Goal: Browse casually

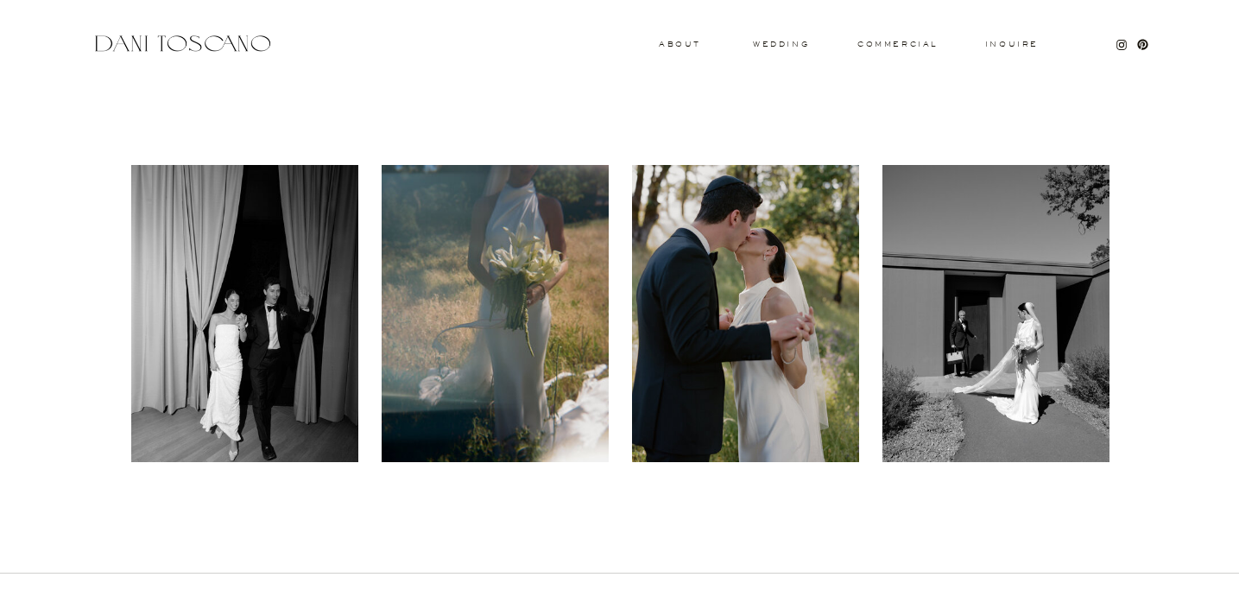
scroll to position [646, 0]
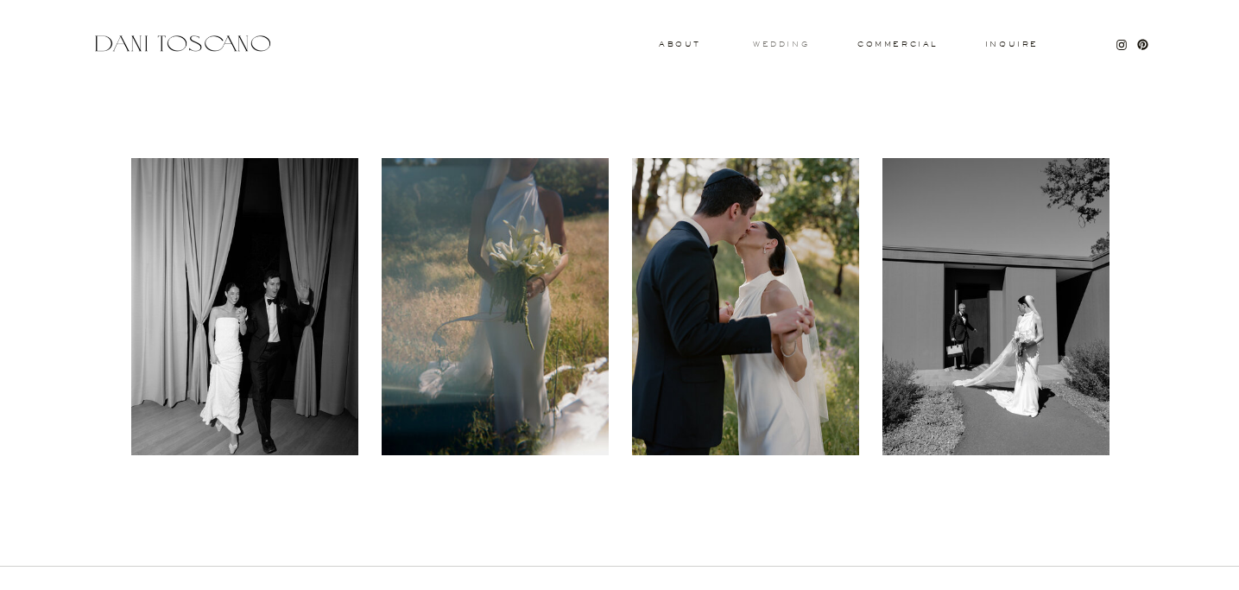
click at [780, 41] on h3 "wedding" at bounding box center [781, 44] width 56 height 6
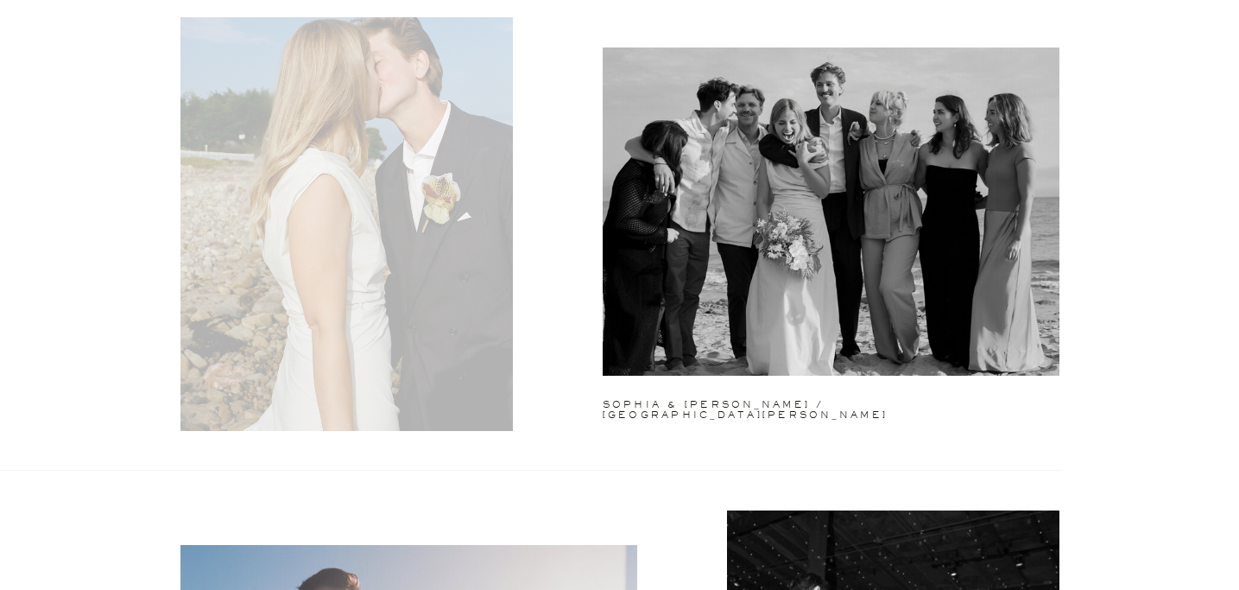
scroll to position [3102, 0]
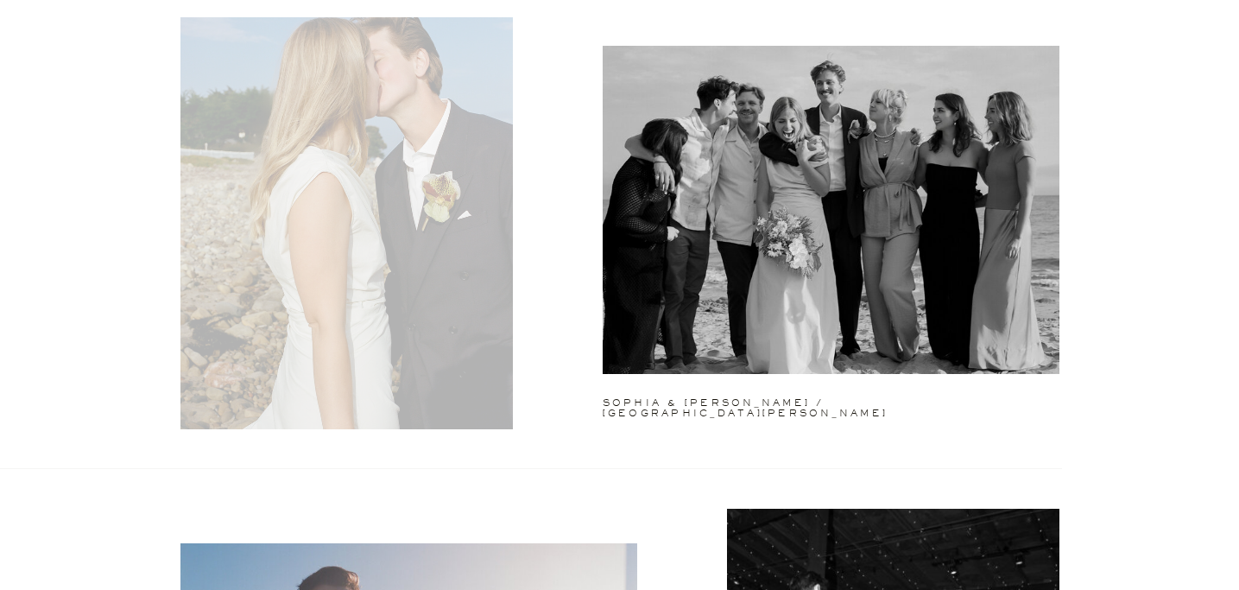
click at [251, 296] on div at bounding box center [347, 220] width 333 height 418
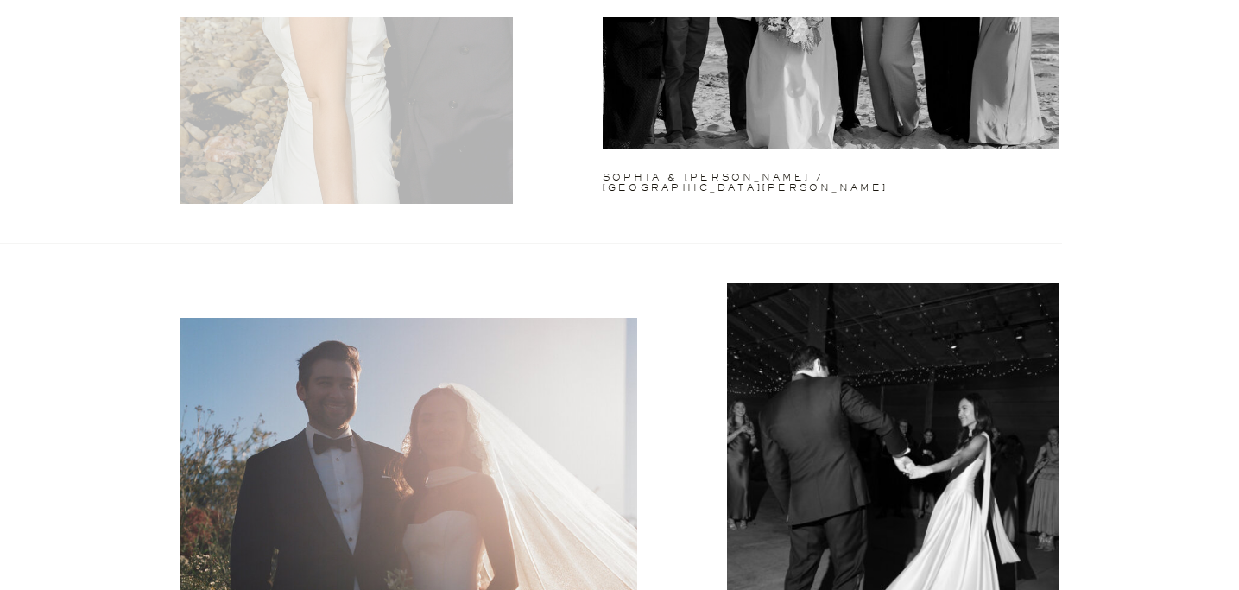
scroll to position [3376, 0]
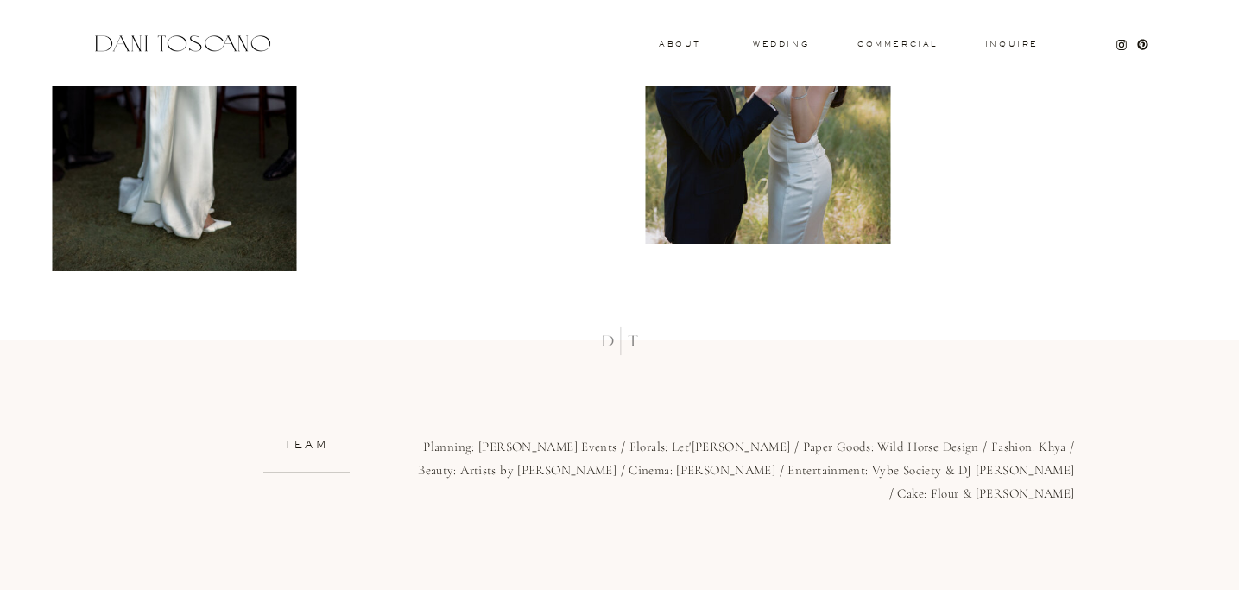
scroll to position [10211, 0]
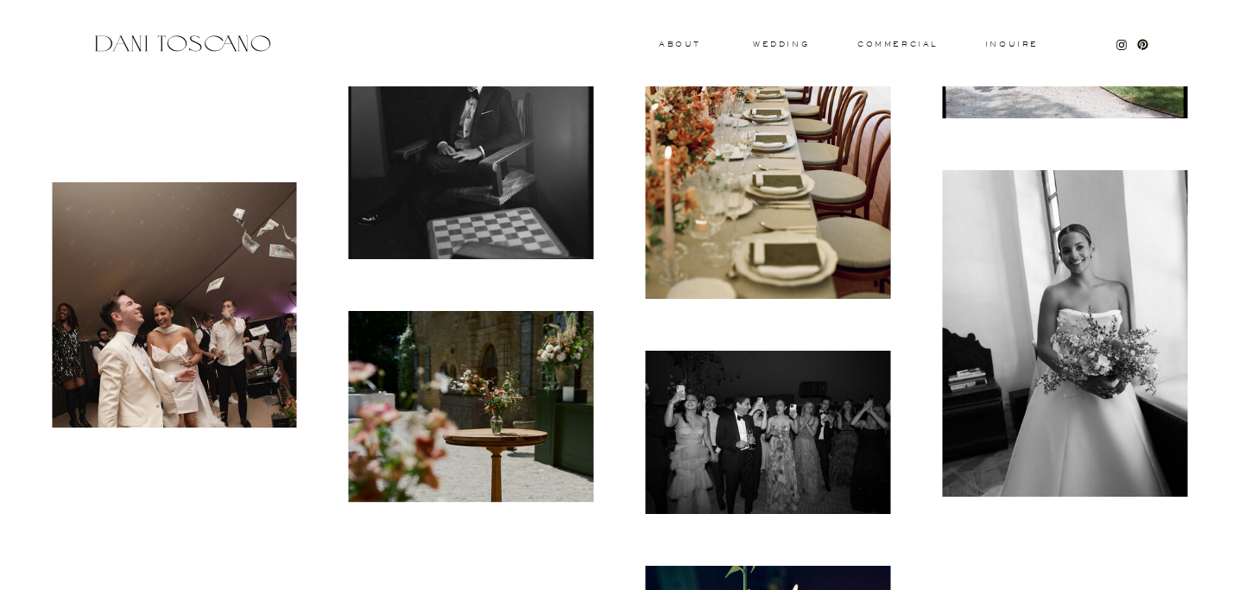
scroll to position [14051, 0]
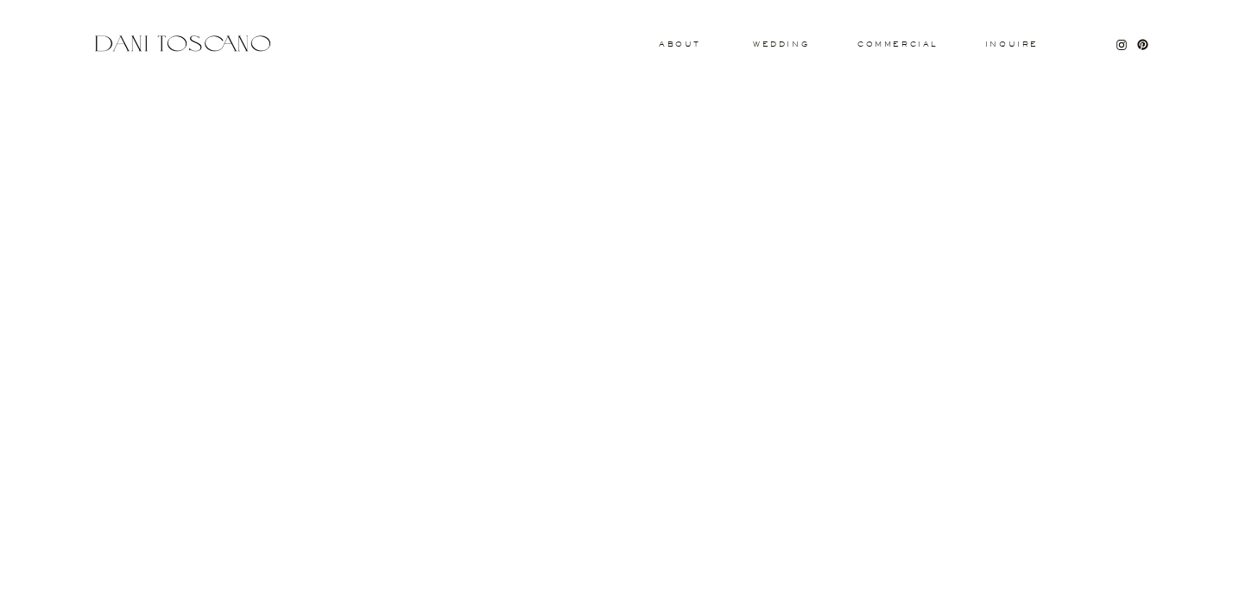
scroll to position [6821, 0]
